Goal: Information Seeking & Learning: Stay updated

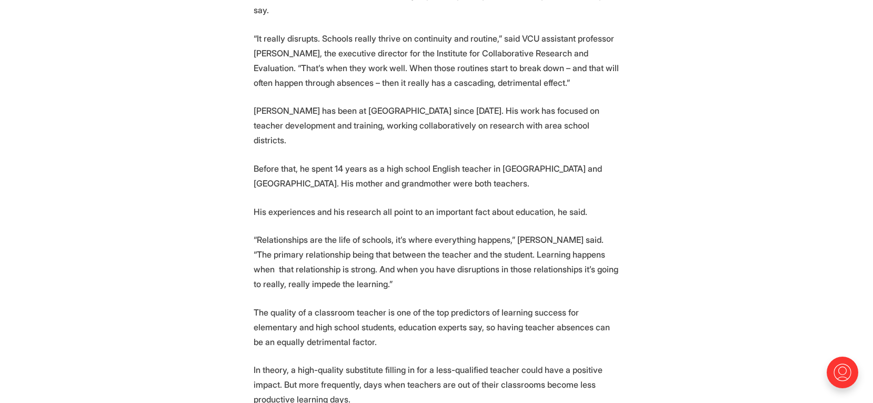
scroll to position [1334, 0]
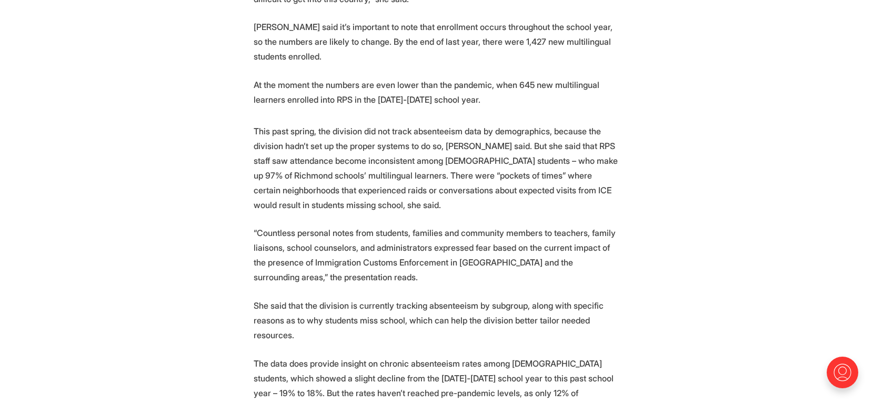
scroll to position [1070, 0]
click at [570, 197] on p "This past spring, the division did not track absenteeism data by demographics, …" at bounding box center [437, 167] width 366 height 88
click at [604, 185] on p "This past spring, the division did not track absenteeism data by demographics, …" at bounding box center [437, 167] width 366 height 88
click at [596, 196] on p "This past spring, the division did not track absenteeism data by demographics, …" at bounding box center [437, 167] width 366 height 88
click at [559, 180] on p "This past spring, the division did not track absenteeism data by demographics, …" at bounding box center [437, 167] width 366 height 88
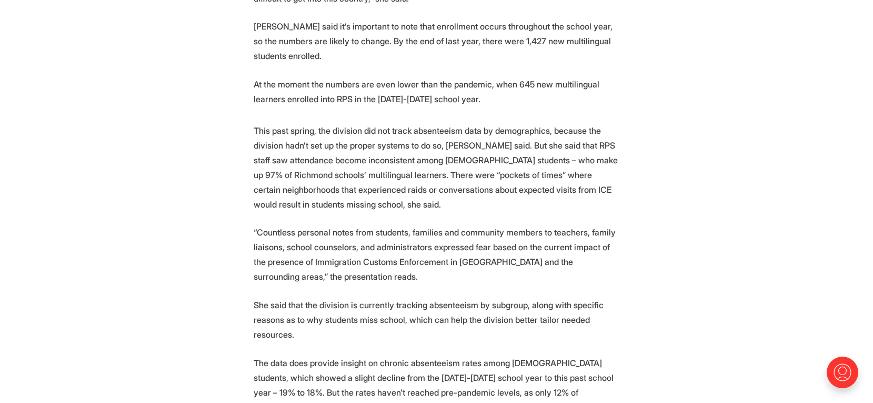
drag, startPoint x: 588, startPoint y: 188, endPoint x: 577, endPoint y: 184, distance: 11.6
click at [586, 188] on p "This past spring, the division did not track absenteeism data by demographics, …" at bounding box center [437, 167] width 366 height 88
click at [571, 179] on p "This past spring, the division did not track absenteeism data by demographics, …" at bounding box center [437, 167] width 366 height 88
drag, startPoint x: 566, startPoint y: 196, endPoint x: 558, endPoint y: 176, distance: 22.0
click at [565, 192] on p "This past spring, the division did not track absenteeism data by demographics, …" at bounding box center [437, 167] width 366 height 88
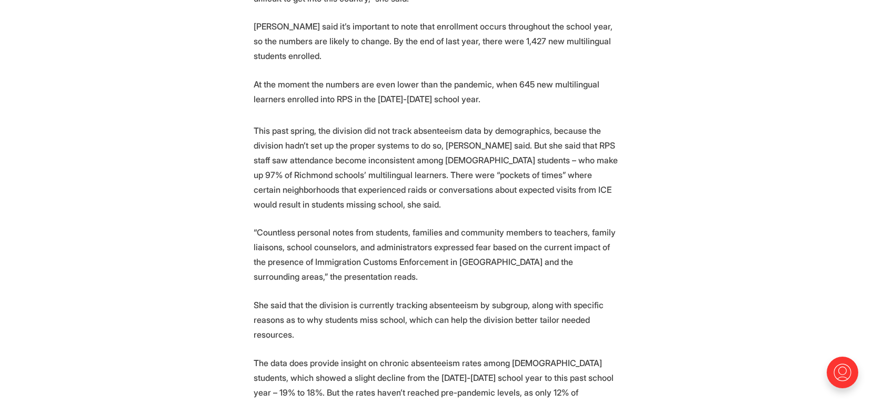
click at [564, 176] on p "This past spring, the division did not track absenteeism data by demographics, …" at bounding box center [437, 167] width 366 height 88
click at [578, 176] on p "This past spring, the division did not track absenteeism data by demographics, …" at bounding box center [437, 167] width 366 height 88
click at [539, 178] on p "This past spring, the division did not track absenteeism data by demographics, …" at bounding box center [437, 167] width 366 height 88
drag, startPoint x: 569, startPoint y: 175, endPoint x: 491, endPoint y: 175, distance: 77.9
click at [491, 175] on p "This past spring, the division did not track absenteeism data by demographics, …" at bounding box center [437, 167] width 366 height 88
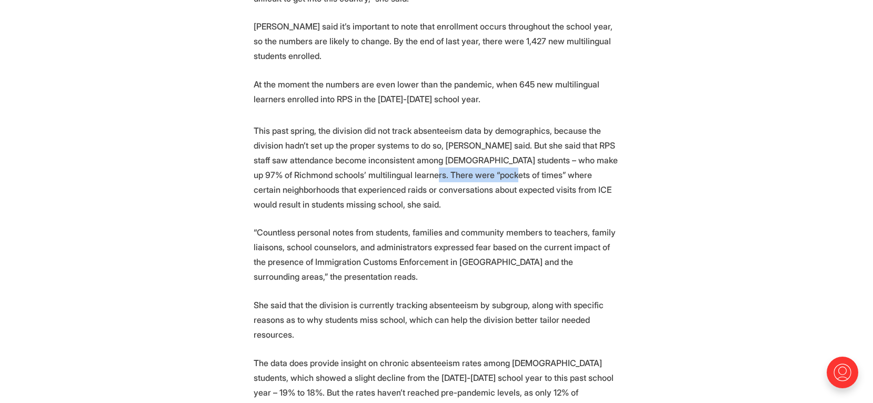
copy p "“pockets of times”"
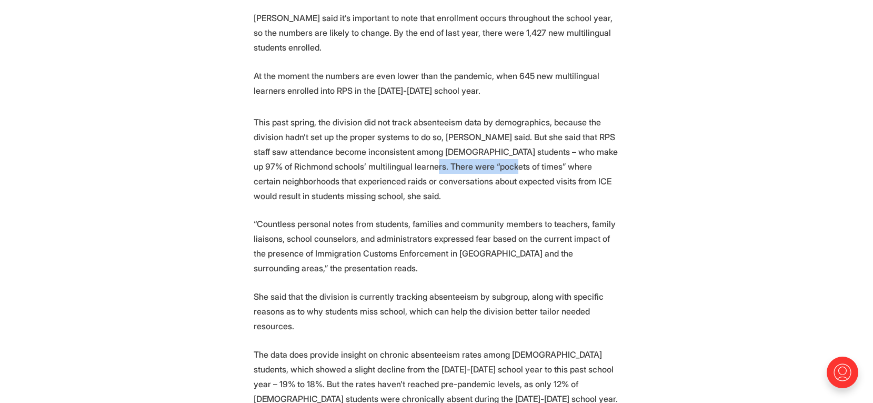
scroll to position [1080, 0]
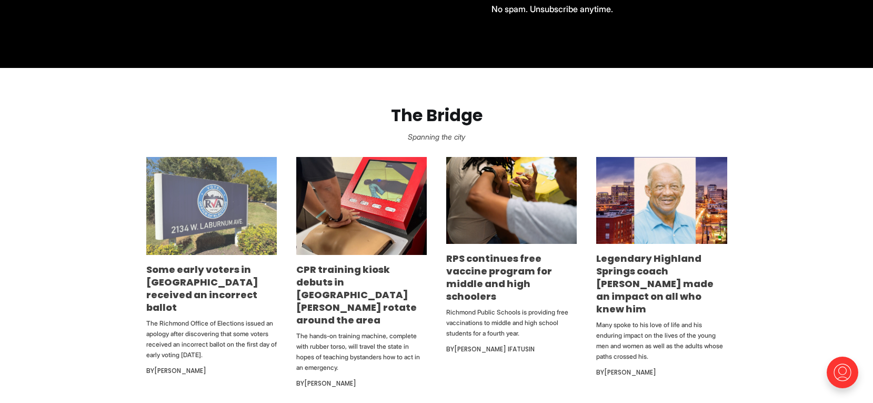
scroll to position [561, 0]
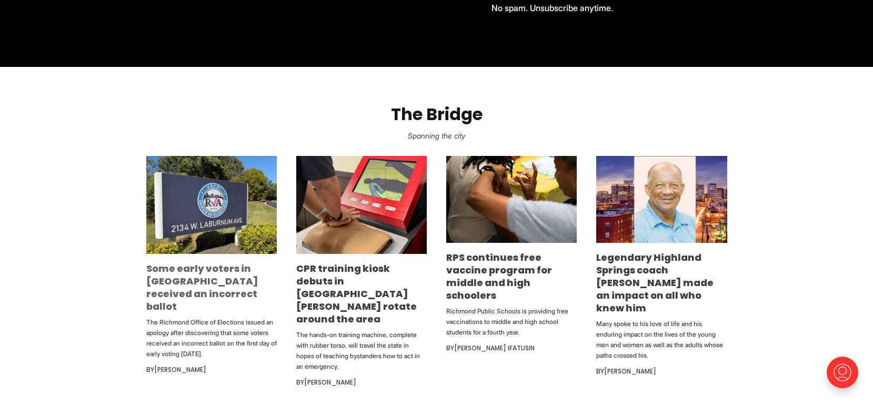
click at [171, 279] on link "Some early voters in [GEOGRAPHIC_DATA] received an incorrect ballot" at bounding box center [202, 286] width 112 height 51
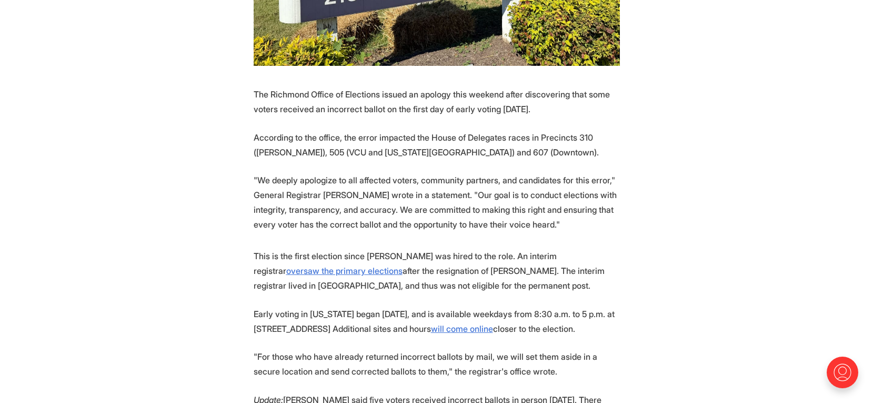
scroll to position [436, 0]
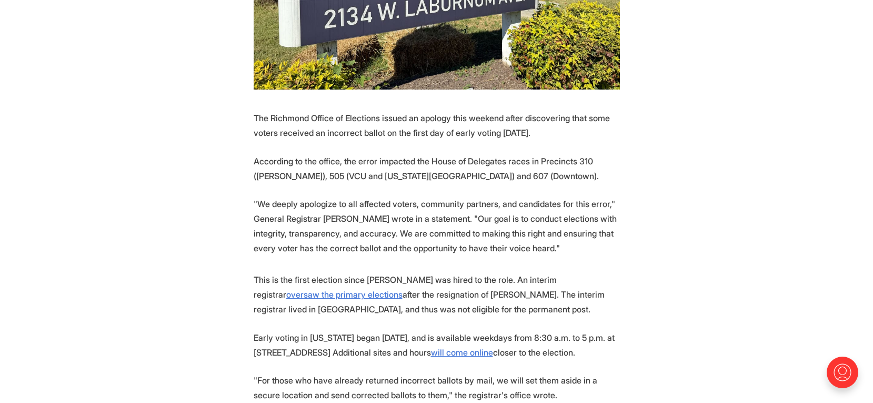
click at [329, 110] on p "The Richmond Office of Elections issued an apology this weekend after discoveri…" at bounding box center [437, 124] width 366 height 29
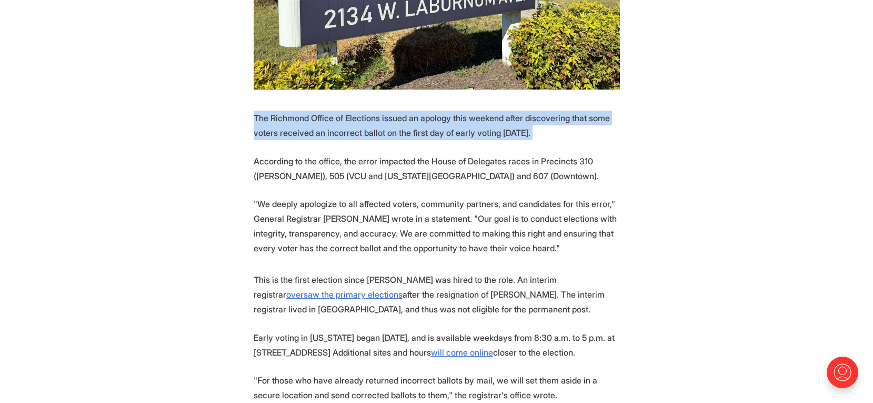
click at [329, 110] on p "The Richmond Office of Elections issued an apology this weekend after discoveri…" at bounding box center [437, 124] width 366 height 29
copy p "The Richmond Office of Elections issued an apology this weekend after discoveri…"
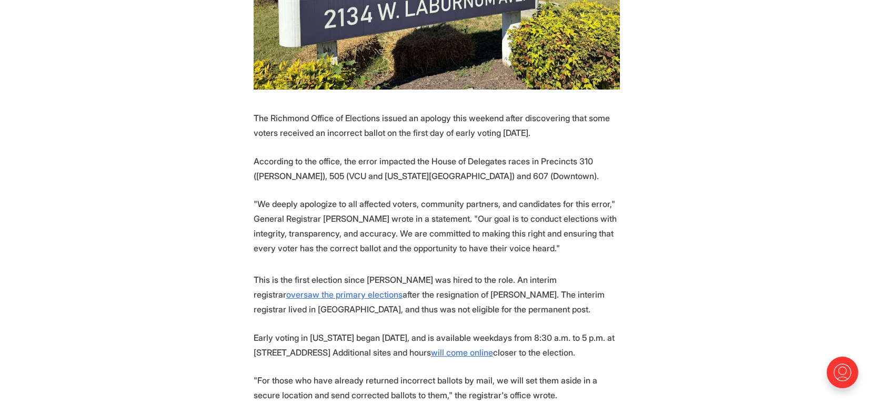
drag, startPoint x: 475, startPoint y: 152, endPoint x: 579, endPoint y: 137, distance: 105.2
click at [486, 154] on p "According to the office, the error impacted the House of Delegates races in Pre…" at bounding box center [437, 168] width 366 height 29
click at [579, 154] on p "According to the office, the error impacted the House of Delegates races in Pre…" at bounding box center [437, 168] width 366 height 29
click at [609, 154] on p "According to the office, the error impacted the House of Delegates races in Pre…" at bounding box center [437, 168] width 366 height 29
click at [345, 155] on p "According to the office, the error impacted the House of Delegates races in Pre…" at bounding box center [437, 168] width 366 height 29
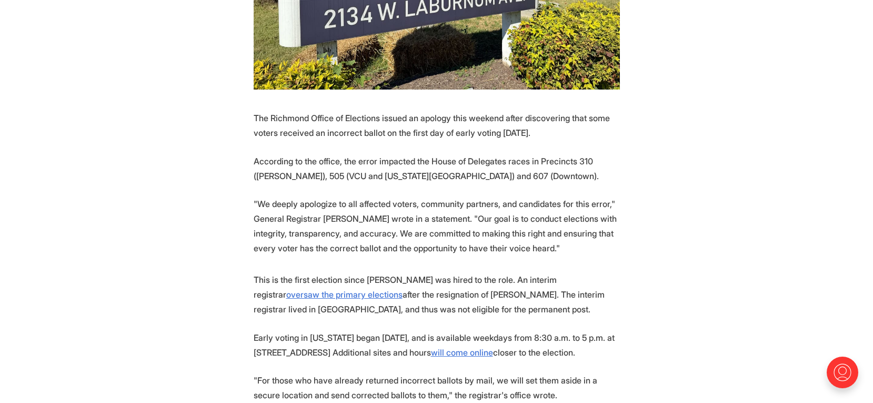
click at [317, 154] on p "According to the office, the error impacted the House of Delegates races in Pre…" at bounding box center [437, 168] width 366 height 29
click at [558, 154] on p "According to the office, the error impacted the House of Delegates races in Pre…" at bounding box center [437, 168] width 366 height 29
click at [587, 154] on p "According to the office, the error impacted the House of Delegates races in Pre…" at bounding box center [437, 168] width 366 height 29
click at [602, 154] on p "According to the office, the error impacted the House of Delegates races in Pre…" at bounding box center [437, 168] width 366 height 29
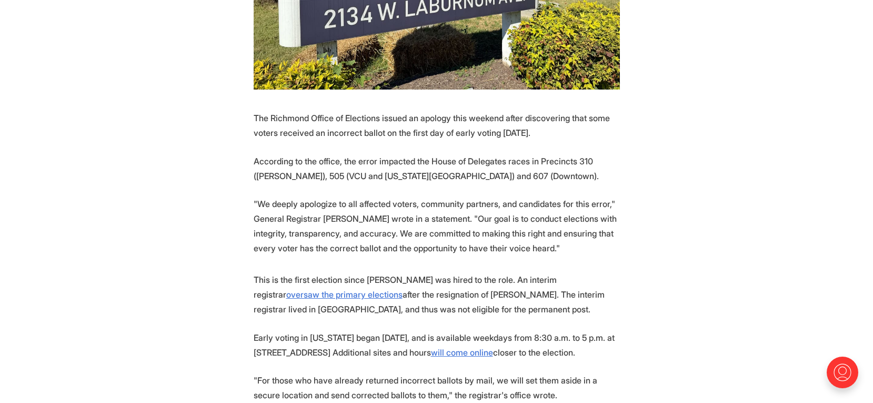
click at [466, 154] on p "According to the office, the error impacted the House of Delegates races in Pre…" at bounding box center [437, 168] width 366 height 29
click at [510, 154] on p "According to the office, the error impacted the House of Delegates races in Pre…" at bounding box center [437, 168] width 366 height 29
click at [540, 154] on p "According to the office, the error impacted the House of Delegates races in Pre…" at bounding box center [437, 168] width 366 height 29
click at [486, 154] on p "According to the office, the error impacted the House of Delegates races in Pre…" at bounding box center [437, 168] width 366 height 29
click at [464, 154] on p "According to the office, the error impacted the House of Delegates races in Pre…" at bounding box center [437, 168] width 366 height 29
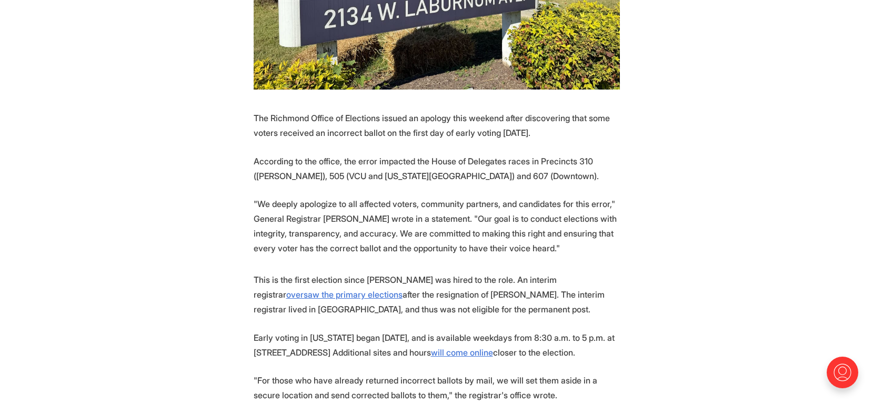
click at [533, 154] on p "According to the office, the error impacted the House of Delegates races in Pre…" at bounding box center [437, 168] width 366 height 29
click at [442, 113] on p "The Richmond Office of Elections issued an apology this weekend after discoveri…" at bounding box center [437, 124] width 366 height 29
click at [399, 113] on p "The Richmond Office of Elections issued an apology this weekend after discoveri…" at bounding box center [437, 124] width 366 height 29
drag, startPoint x: 485, startPoint y: 134, endPoint x: 501, endPoint y: 142, distance: 18.1
click at [489, 154] on p "According to the office, the error impacted the House of Delegates races in Pre…" at bounding box center [437, 168] width 366 height 29
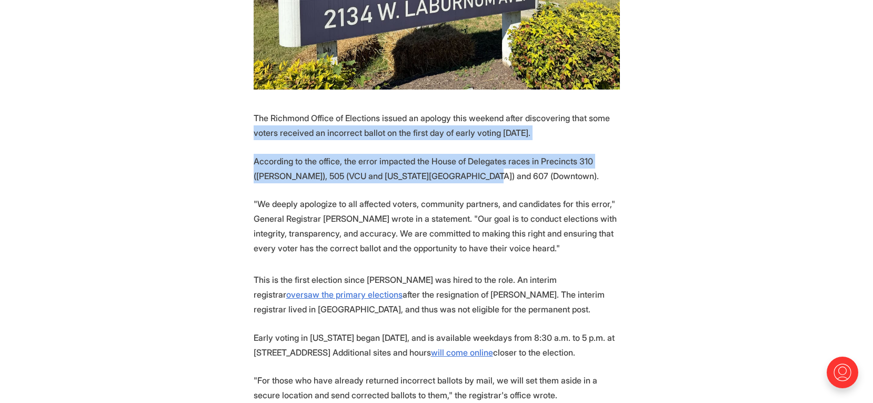
drag, startPoint x: 498, startPoint y: 154, endPoint x: 275, endPoint y: 107, distance: 227.8
copy section "voters received an incorrect ballot on the first day of early voting Friday. Ac…"
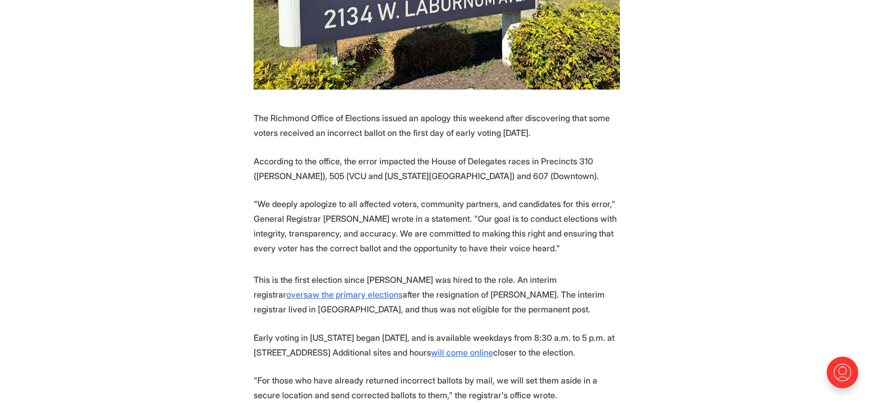
drag, startPoint x: 518, startPoint y: 207, endPoint x: 500, endPoint y: 207, distance: 17.9
click at [508, 207] on p ""We deeply apologize to all affected voters, community partners, and candidates…" at bounding box center [437, 225] width 366 height 59
click at [456, 203] on p ""We deeply apologize to all affected voters, community partners, and candidates…" at bounding box center [437, 225] width 366 height 59
click at [406, 196] on p ""We deeply apologize to all affected voters, community partners, and candidates…" at bounding box center [437, 225] width 366 height 59
drag, startPoint x: 411, startPoint y: 195, endPoint x: 278, endPoint y: 195, distance: 133.1
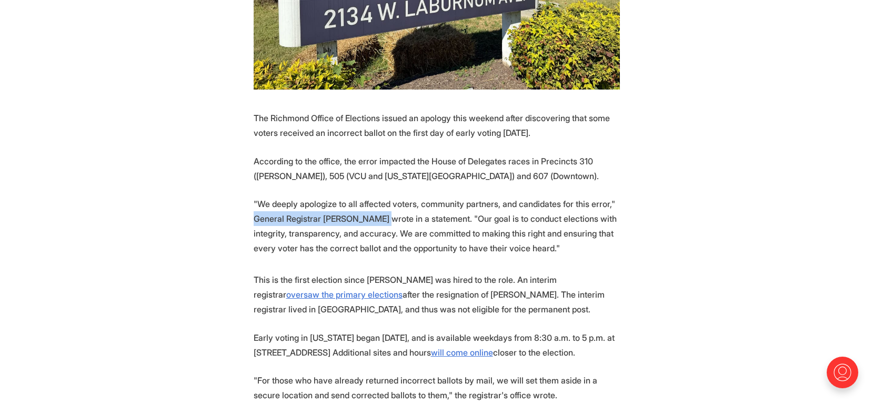
click at [278, 196] on p ""We deeply apologize to all affected voters, community partners, and candidates…" at bounding box center [437, 225] width 366 height 59
copy p "General Registrar David Levine w"
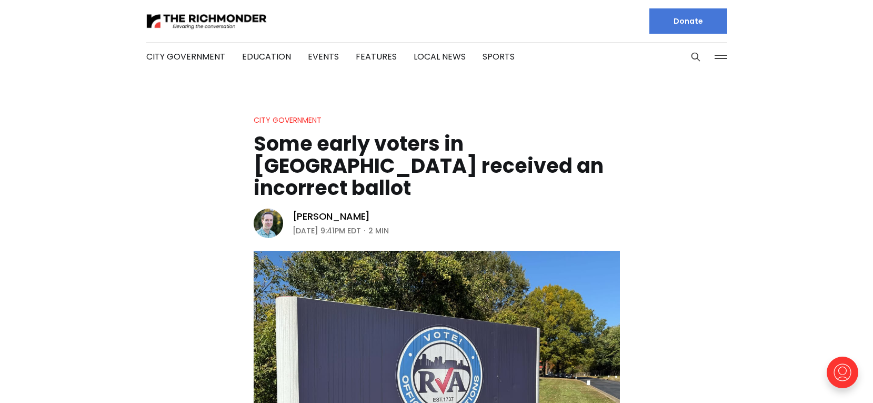
click at [854, 216] on header "City Government Some early voters in Richmond received an incorrect ballot Mich…" at bounding box center [436, 319] width 873 height 411
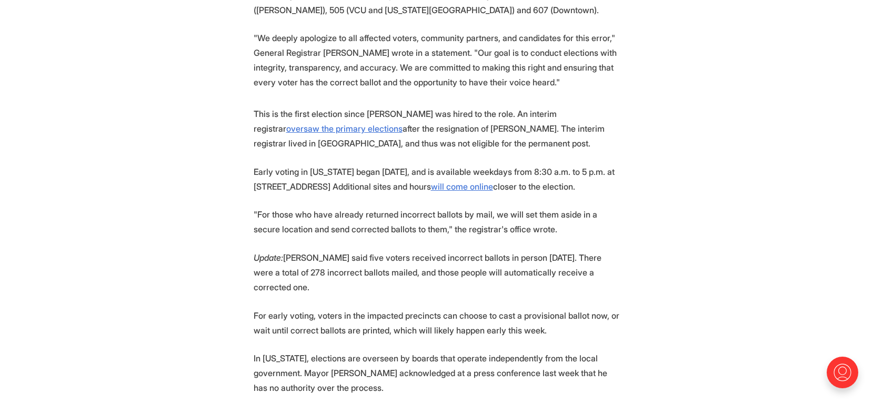
scroll to position [602, 0]
click at [290, 277] on p "Update: Levine said five voters received incorrect ballots in person on Friday.…" at bounding box center [437, 271] width 366 height 44
copy p "278"
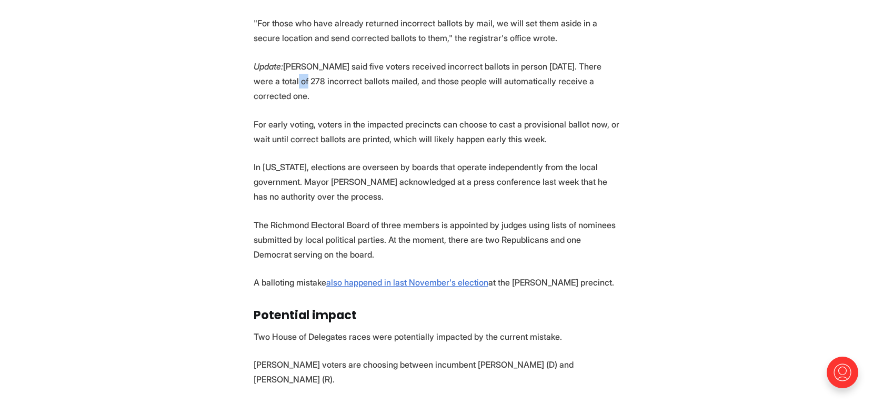
scroll to position [793, 0]
